Goal: Navigation & Orientation: Find specific page/section

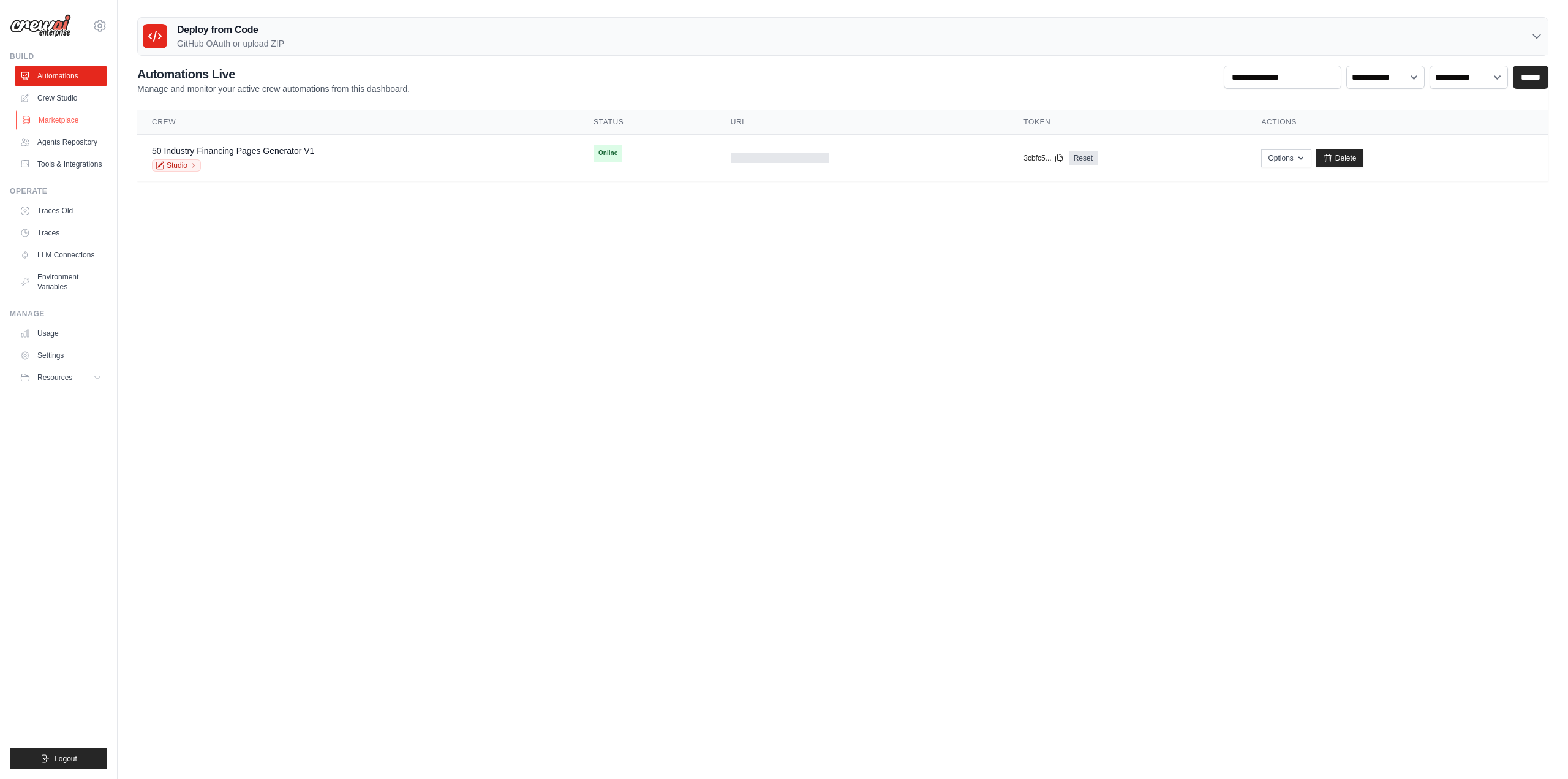
click at [62, 125] on link "Marketplace" at bounding box center [62, 120] width 92 height 20
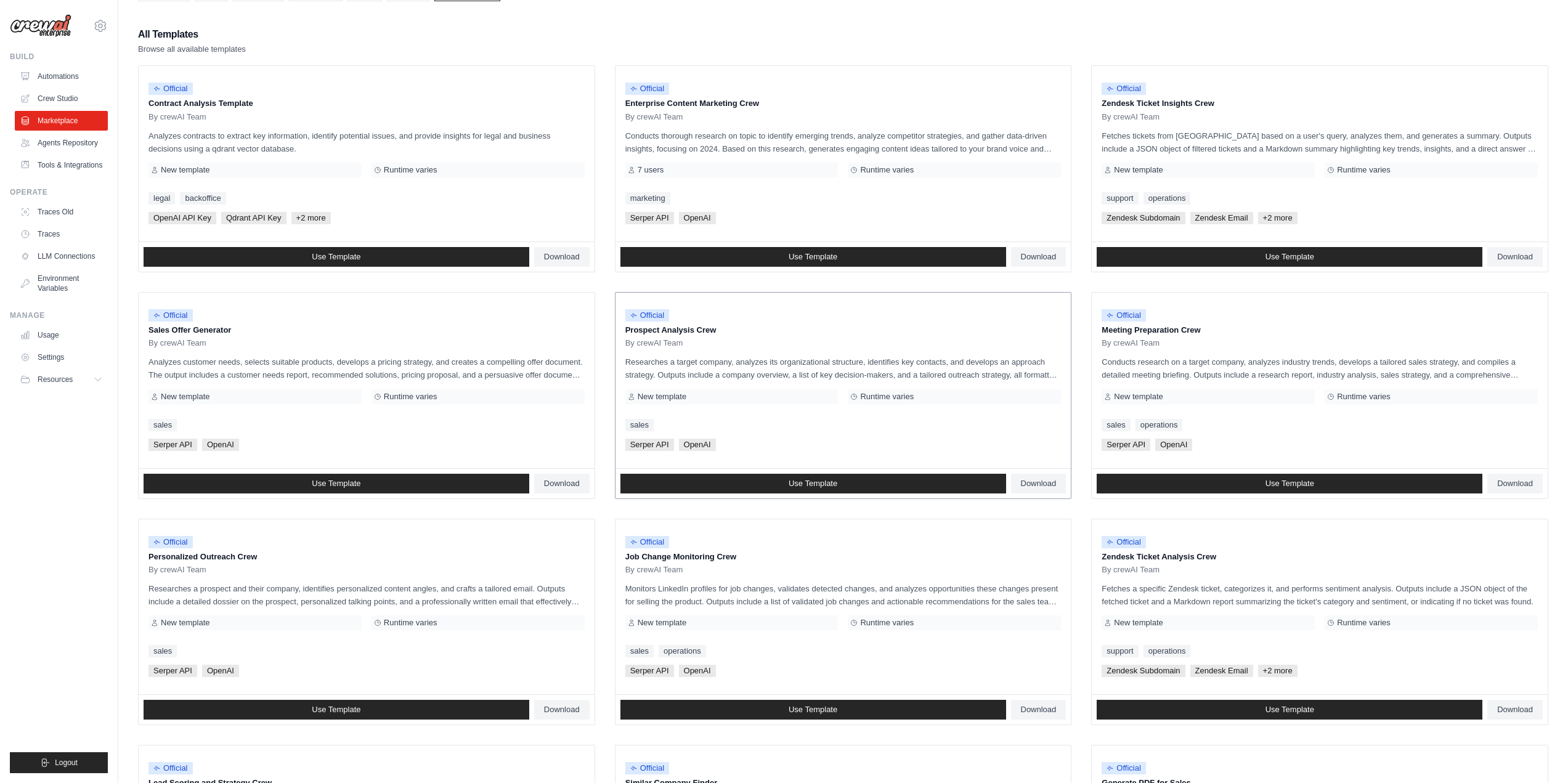
scroll to position [123, 0]
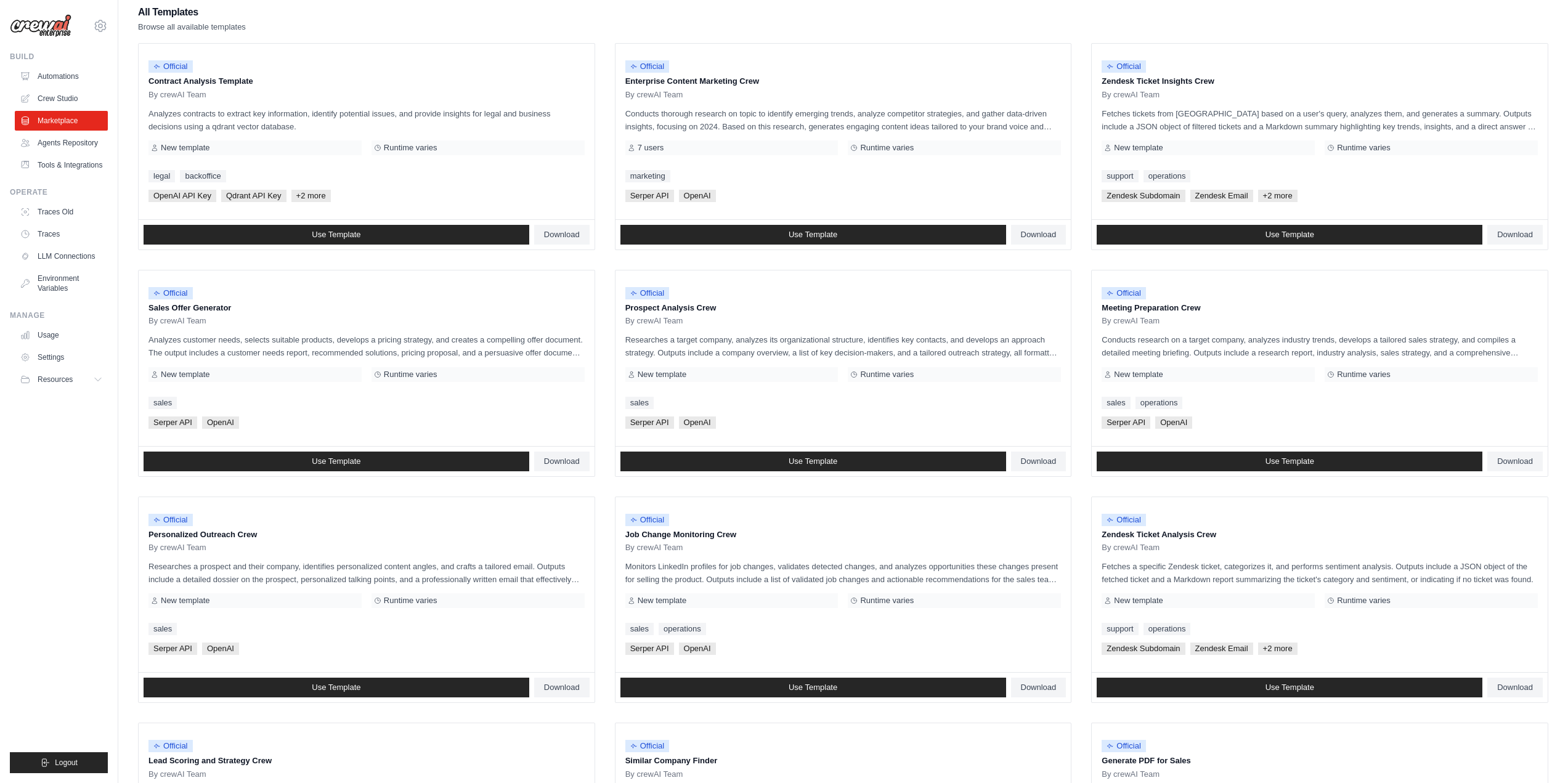
click at [893, 23] on div "All Templates Browse all available templates" at bounding box center [843, 19] width 1410 height 30
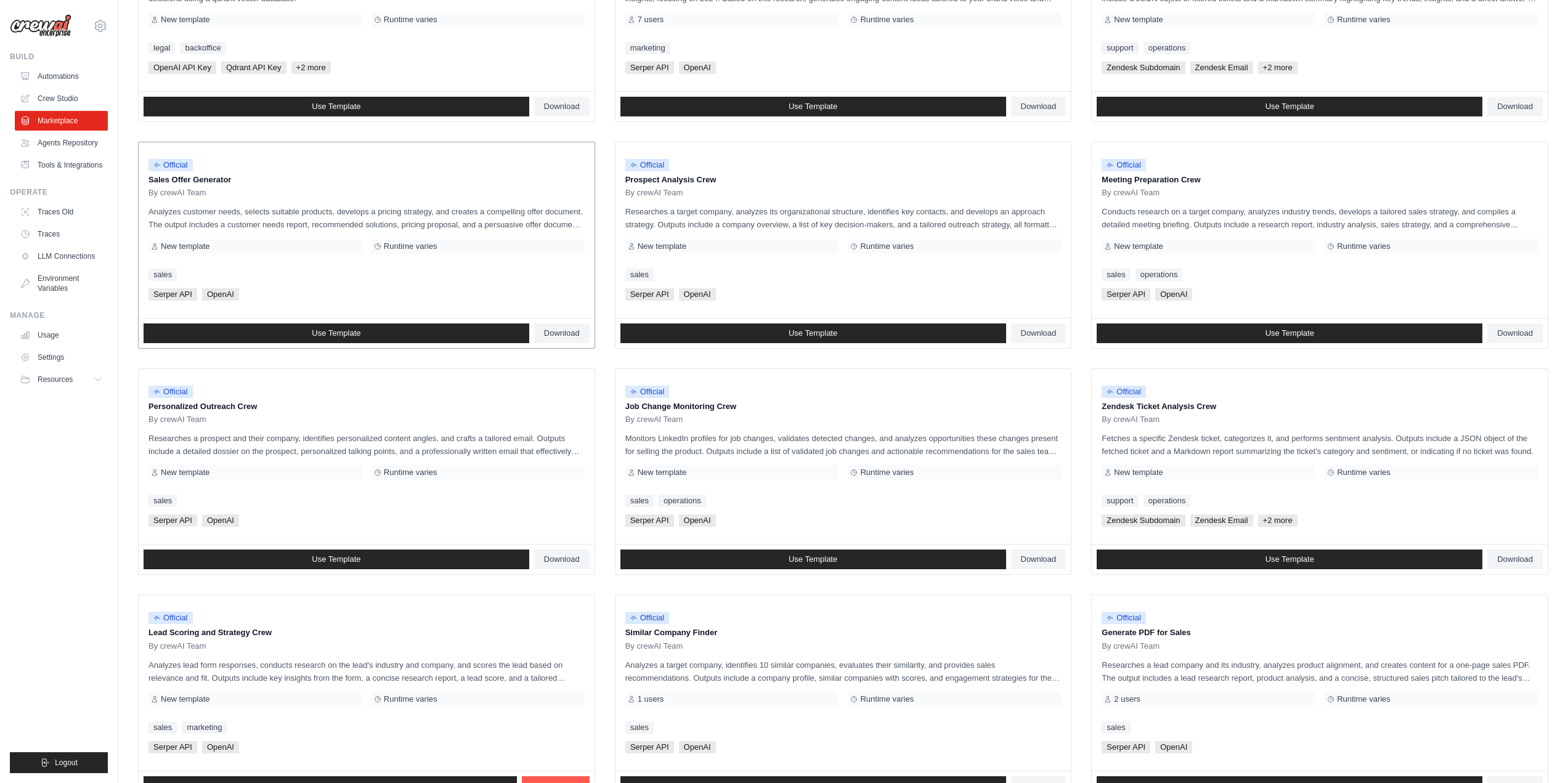
scroll to position [358, 0]
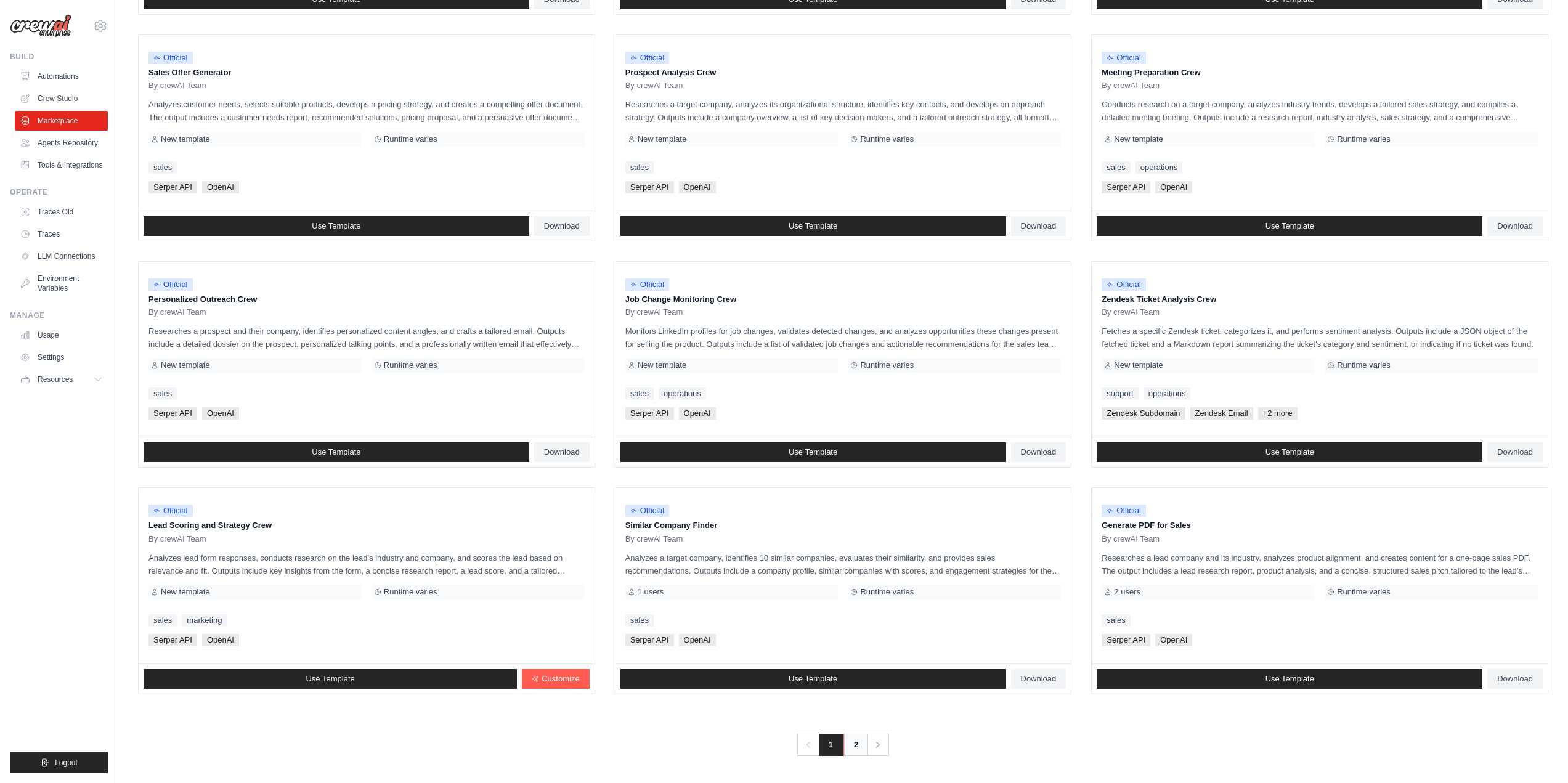
click at [851, 743] on link "2" at bounding box center [855, 744] width 24 height 22
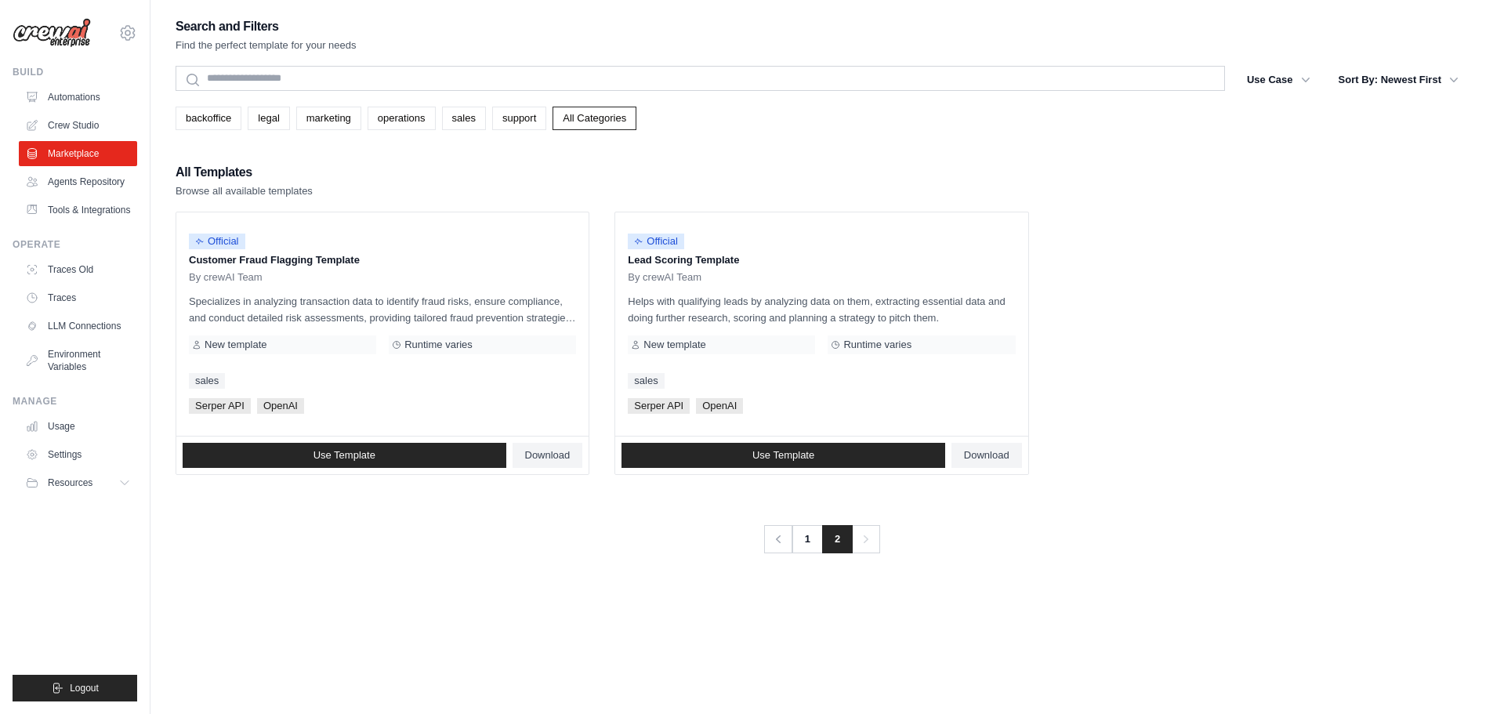
click at [49, 30] on img at bounding box center [52, 33] width 78 height 30
click at [78, 118] on link "Crew Studio" at bounding box center [79, 125] width 118 height 25
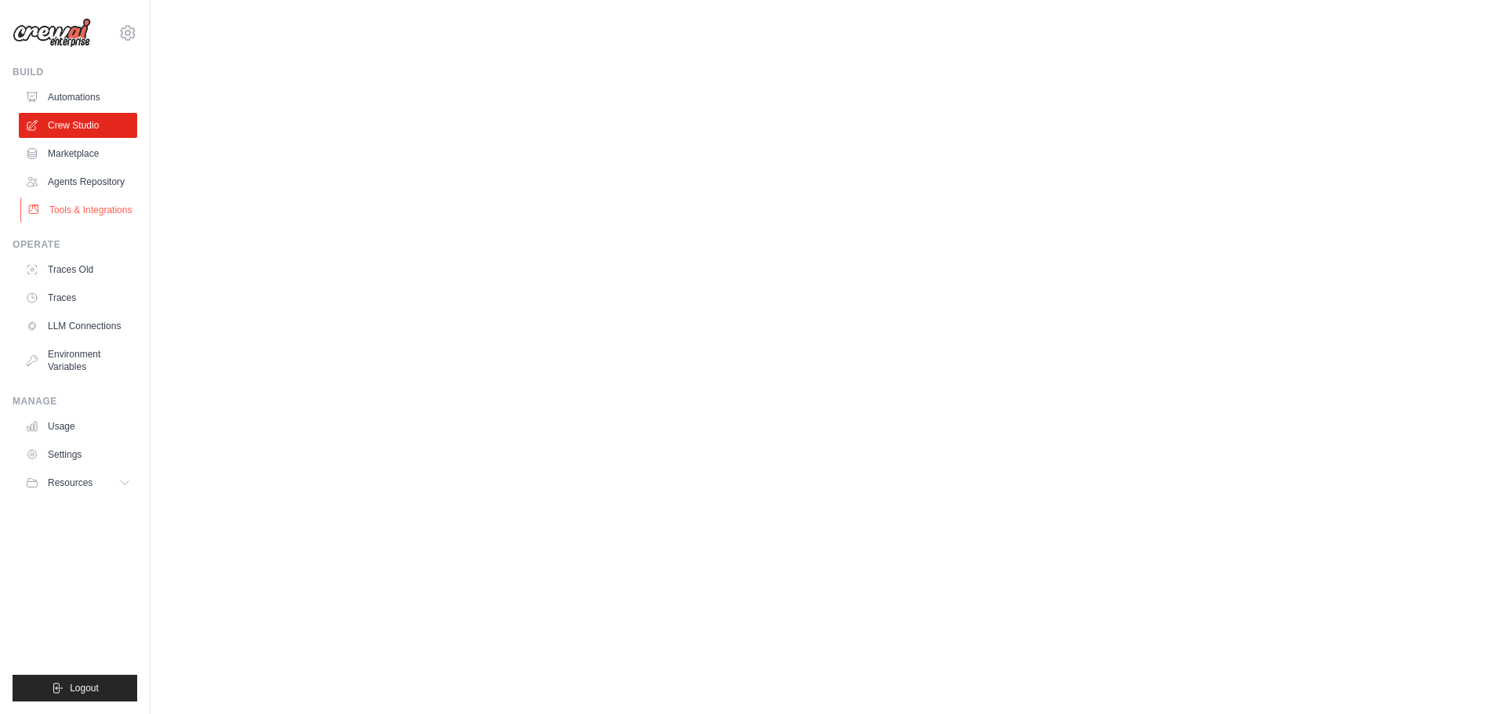
click at [83, 223] on link "Tools & Integrations" at bounding box center [79, 209] width 118 height 25
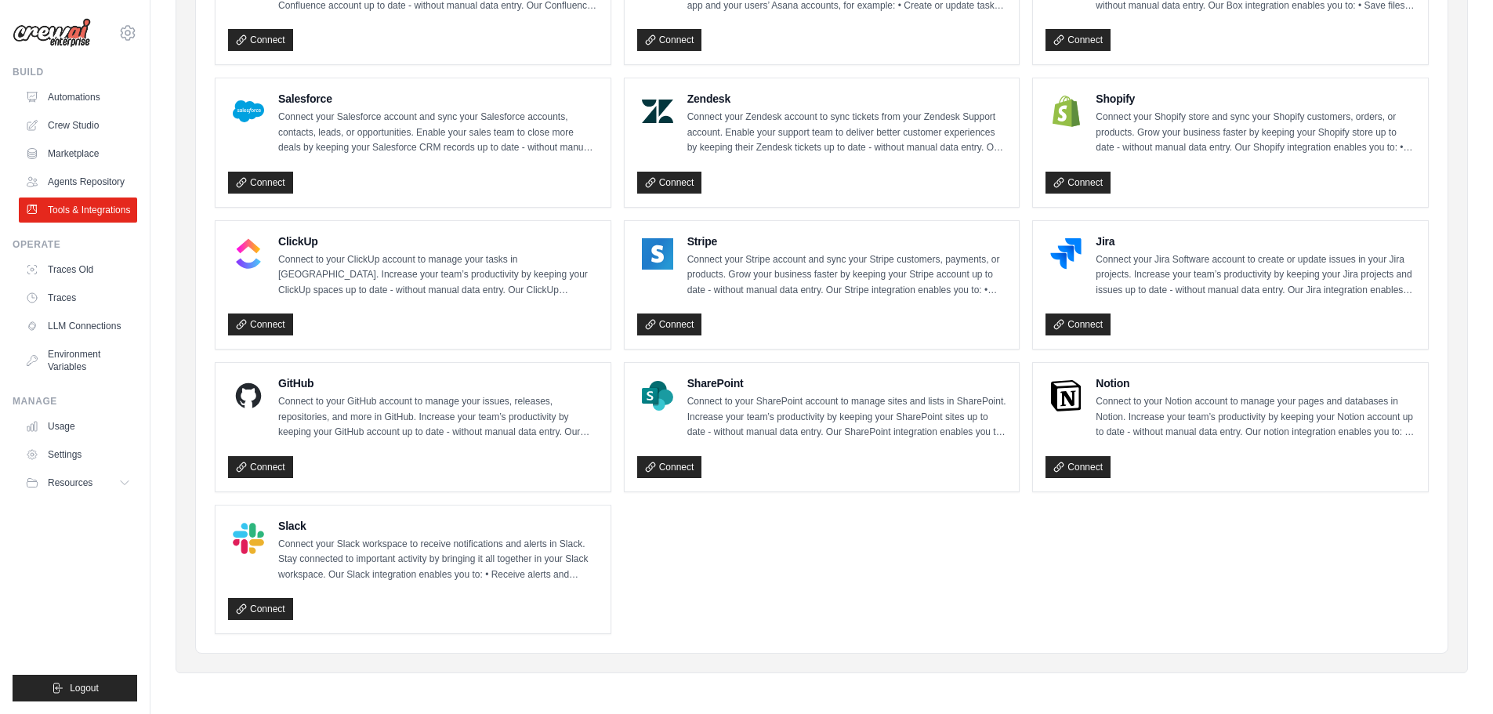
scroll to position [726, 0]
